Goal: Transaction & Acquisition: Purchase product/service

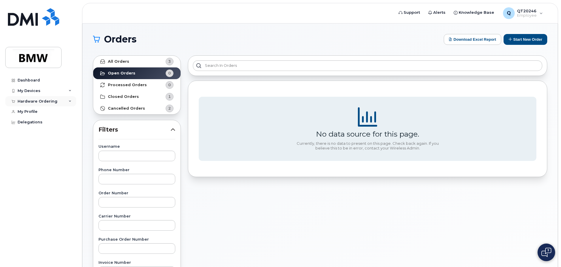
click at [51, 100] on div "Hardware Ordering" at bounding box center [38, 101] width 40 height 5
click at [37, 122] on div "New Order" at bounding box center [31, 122] width 22 height 5
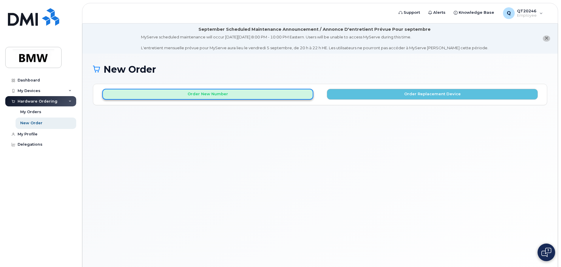
click at [182, 92] on button "Order New Number" at bounding box center [207, 94] width 211 height 11
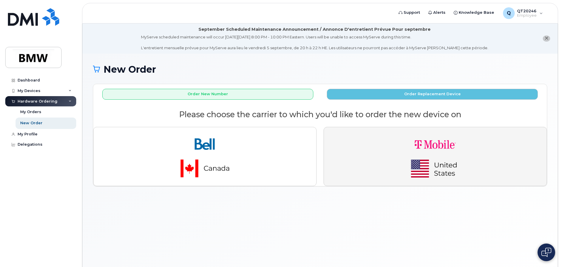
click at [442, 151] on img "button" at bounding box center [435, 156] width 82 height 49
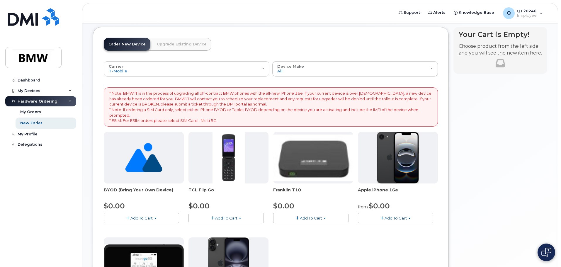
scroll to position [176, 0]
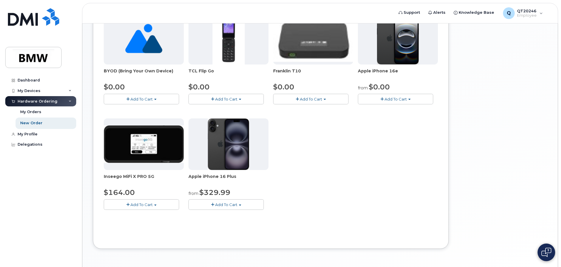
click at [401, 94] on button "Add To Cart" at bounding box center [395, 99] width 75 height 10
click at [398, 109] on link "$0.00 - 30 Month Activation (128GB)" at bounding box center [401, 109] width 84 height 7
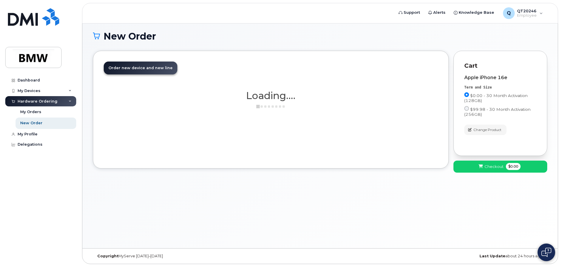
scroll to position [33, 0]
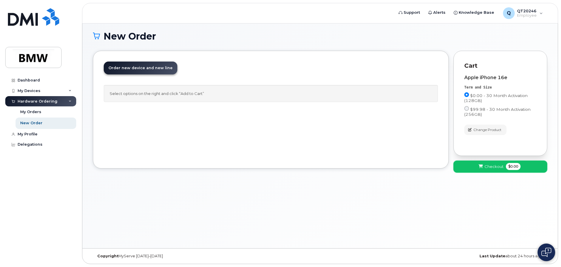
click at [494, 166] on span "Checkout" at bounding box center [493, 167] width 19 height 6
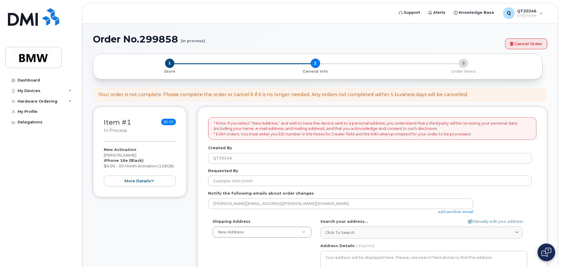
select select
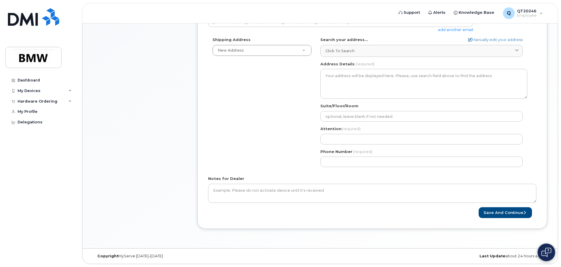
scroll to position [36, 0]
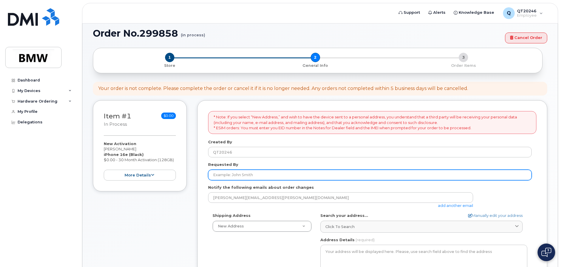
click at [226, 170] on input "Requested By" at bounding box center [369, 175] width 323 height 11
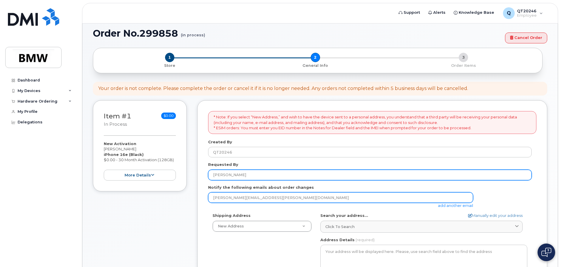
type input "[PERSON_NAME]"
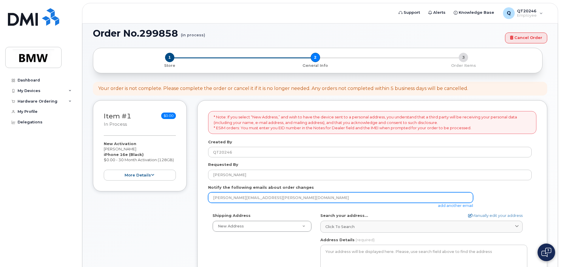
click at [297, 199] on input "[PERSON_NAME][EMAIL_ADDRESS][PERSON_NAME][DOMAIN_NAME]" at bounding box center [340, 197] width 265 height 11
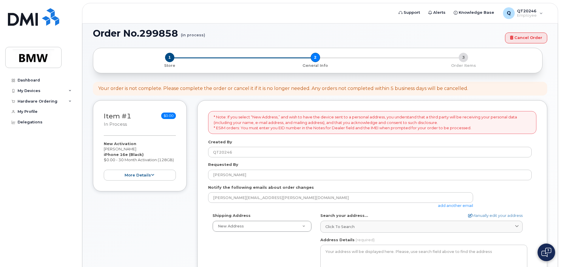
click at [458, 205] on link "add another email" at bounding box center [455, 205] width 35 height 5
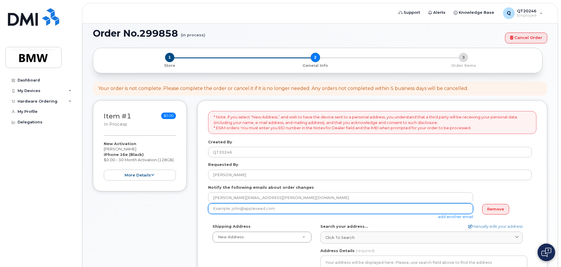
click at [309, 212] on input "email" at bounding box center [340, 208] width 265 height 11
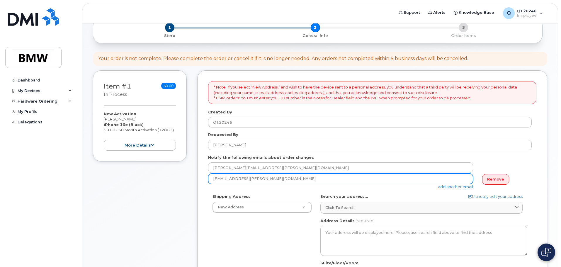
scroll to position [95, 0]
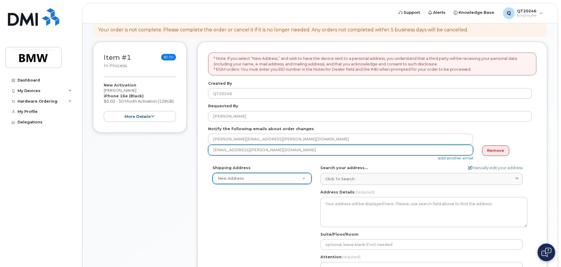
type input "amber.mcgowan@bmwmc.com"
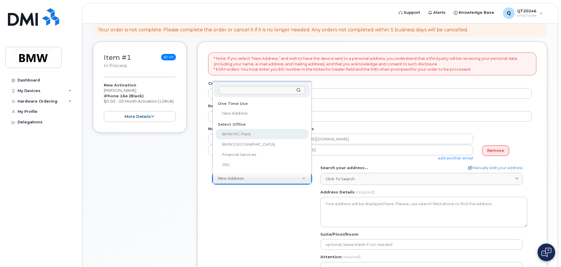
select select
type textarea "1400 Highway 101 S GREER SC 29651-6731 UNITED STATES Greer South Carolina 29651…"
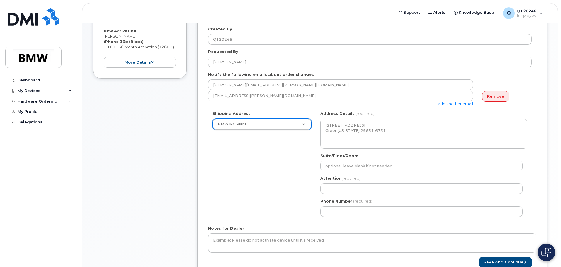
scroll to position [153, 0]
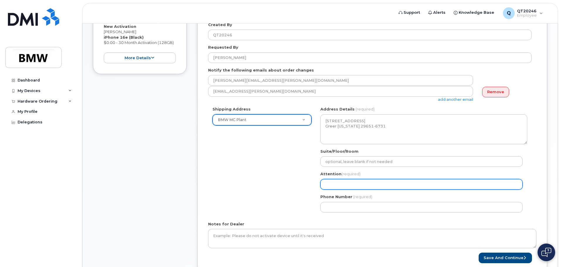
click at [347, 180] on input "Attention (required)" at bounding box center [421, 184] width 202 height 11
select select
type input "S"
select select
type input "St"
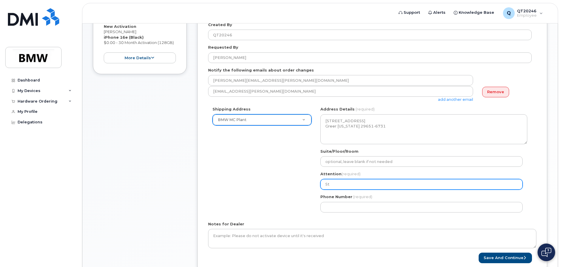
select select
type input "Sta"
select select
type input "Stac"
select select
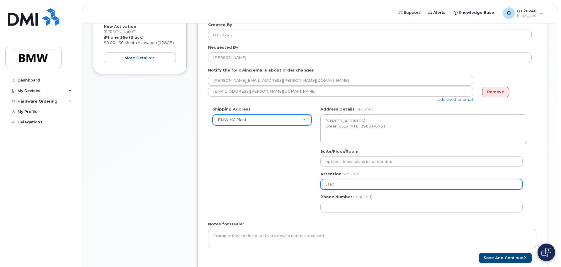
type input "Stace"
select select
type input "Stacey"
select select
type input "Stacey P"
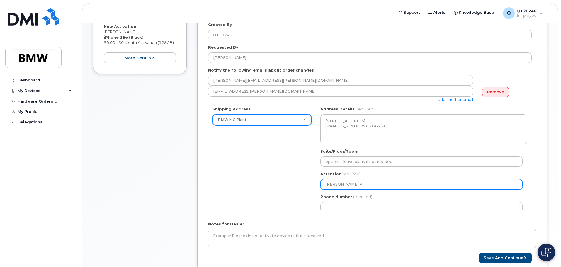
select select
type input "Stacey Ph"
select select
type input "Stacey Phi"
select select
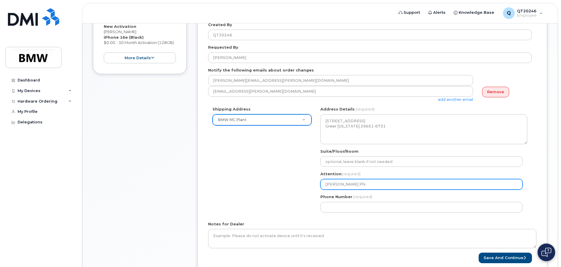
type input "Stacey Phil"
select select
type input "Stacey Phill"
select select
type input "Stacey Philli"
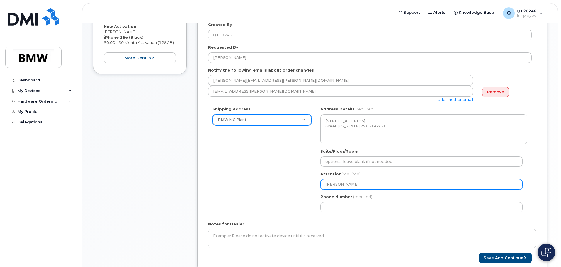
select select
type input "Stacey Phillip"
select select
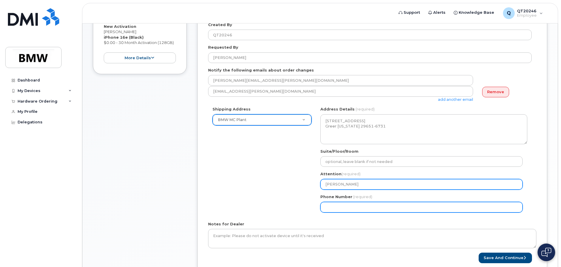
type input "[PERSON_NAME]"
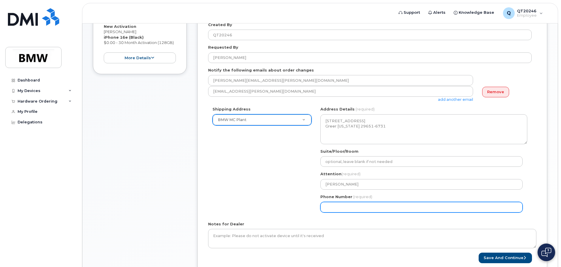
drag, startPoint x: 386, startPoint y: 207, endPoint x: 379, endPoint y: 197, distance: 11.4
click at [380, 198] on div "Phone Number (required)" at bounding box center [423, 203] width 207 height 18
select select
type input "864"
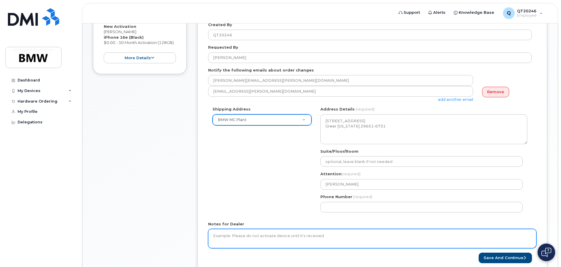
click at [224, 231] on textarea "Notes for Dealer" at bounding box center [372, 238] width 328 height 19
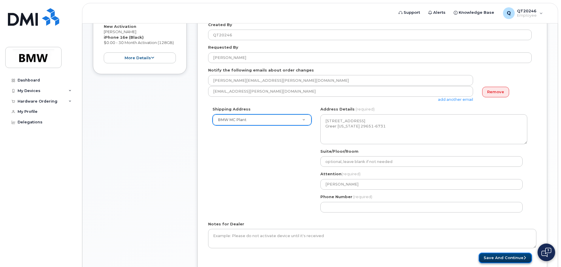
click at [506, 258] on button "Save and Continue" at bounding box center [504, 258] width 53 height 11
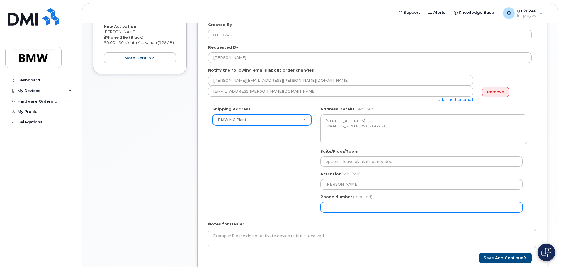
click at [399, 207] on input "Phone Number" at bounding box center [421, 207] width 202 height 11
click at [344, 207] on input "Phone Number" at bounding box center [421, 207] width 202 height 11
click at [335, 208] on input "Phone Number" at bounding box center [421, 207] width 202 height 11
select select
type input "8645672378"
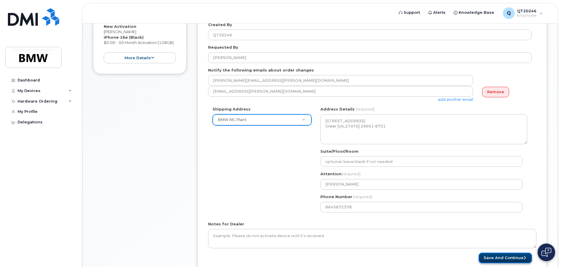
click at [484, 256] on button "Save and Continue" at bounding box center [504, 258] width 53 height 11
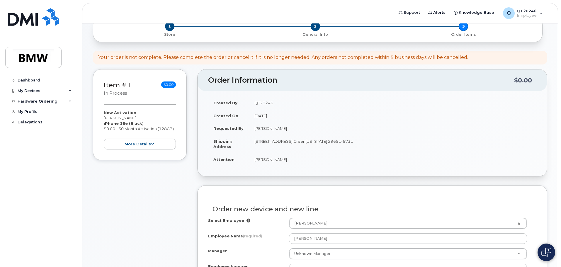
scroll to position [88, 0]
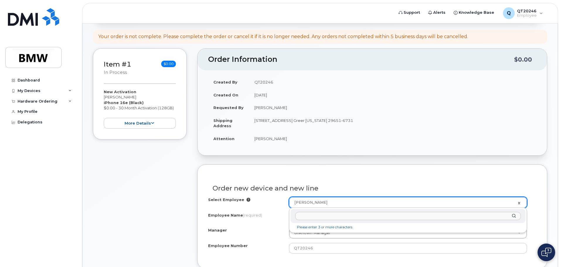
click at [322, 214] on input "text" at bounding box center [408, 216] width 226 height 8
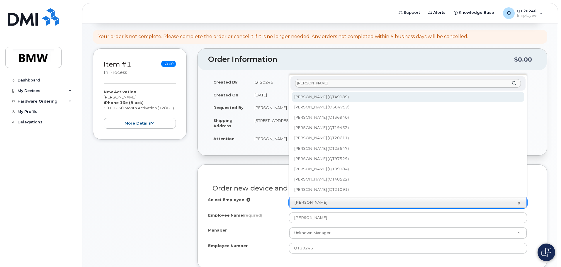
type input "mcgowan"
type input "1901238"
type input "[PERSON_NAME]"
type input "QTA9189"
select select "1895234"
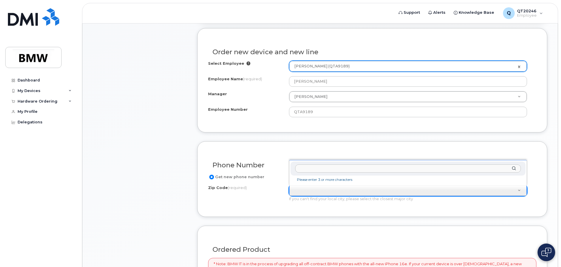
scroll to position [234, 0]
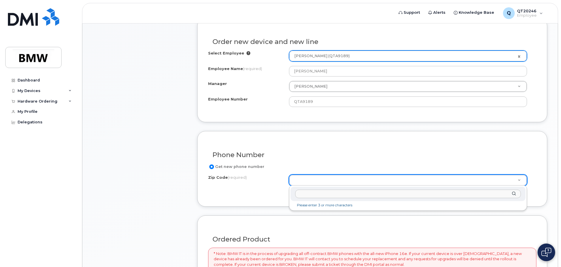
click at [301, 194] on input "Zip Code (required)" at bounding box center [408, 194] width 226 height 8
type input "29651"
type input "29651 (Greer, [GEOGRAPHIC_DATA])"
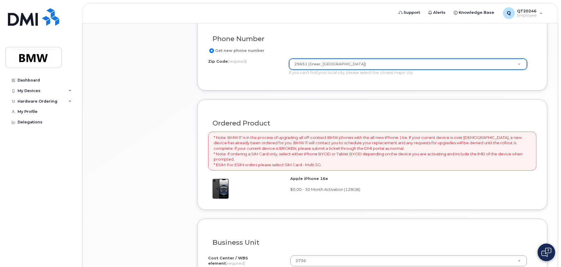
scroll to position [426, 0]
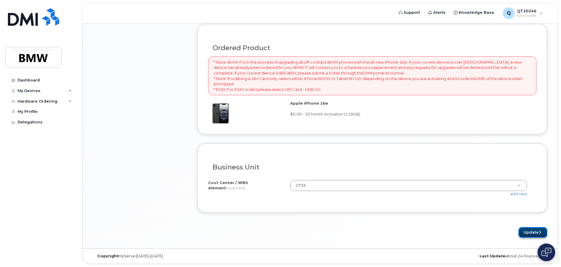
click at [532, 234] on button "Update" at bounding box center [532, 232] width 29 height 11
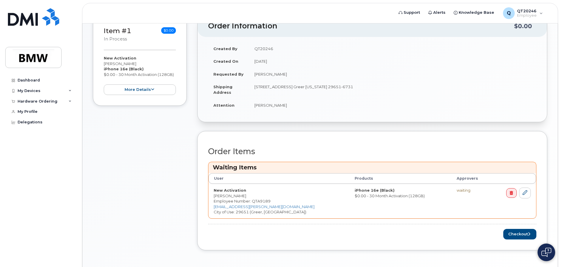
scroll to position [168, 0]
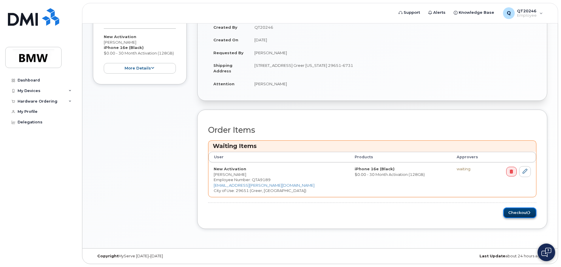
click at [512, 210] on button "Checkout" at bounding box center [519, 212] width 33 height 11
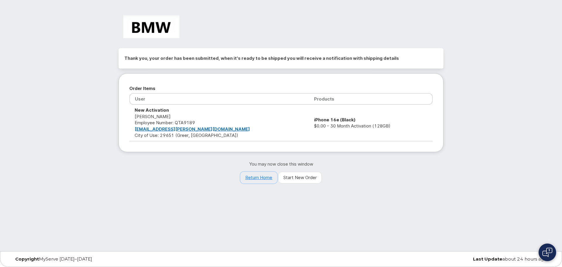
click at [266, 175] on link "Return Home" at bounding box center [259, 178] width 37 height 12
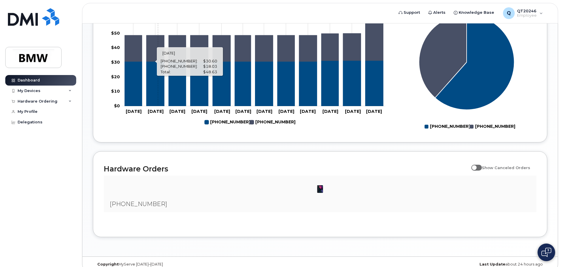
scroll to position [267, 0]
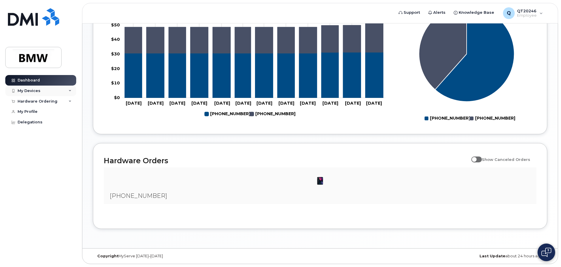
click at [27, 92] on div "My Devices" at bounding box center [29, 90] width 23 height 5
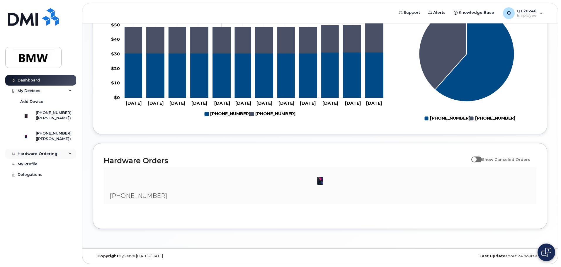
click at [31, 156] on div "Hardware Ordering" at bounding box center [38, 153] width 40 height 5
click at [37, 167] on div "My Orders" at bounding box center [30, 164] width 21 height 5
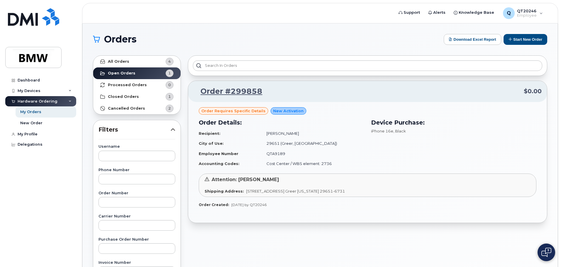
click at [370, 41] on h1 "Orders" at bounding box center [267, 39] width 348 height 9
